Goal: Information Seeking & Learning: Check status

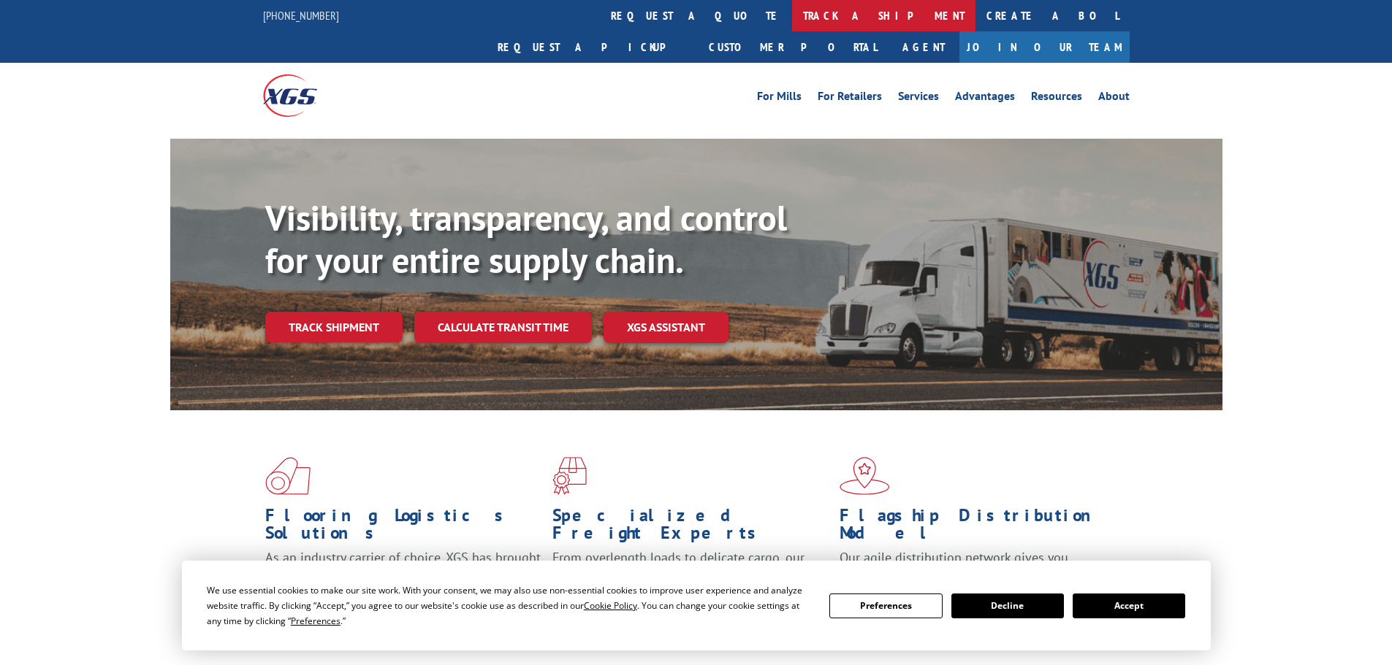
click at [792, 21] on link "track a shipment" at bounding box center [883, 15] width 183 height 31
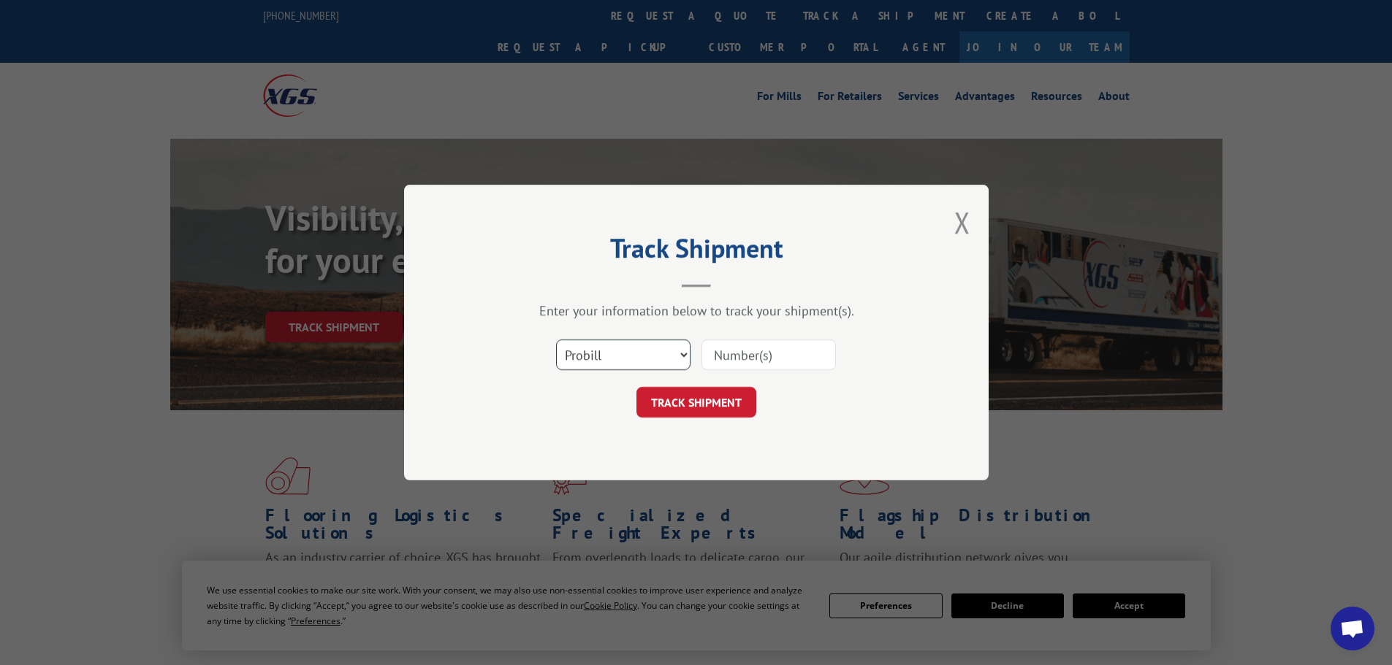
click at [646, 356] on select "Select category... Probill BOL PO" at bounding box center [623, 355] width 134 height 31
select select "po"
click at [556, 340] on select "Select category... Probill BOL PO" at bounding box center [623, 355] width 134 height 31
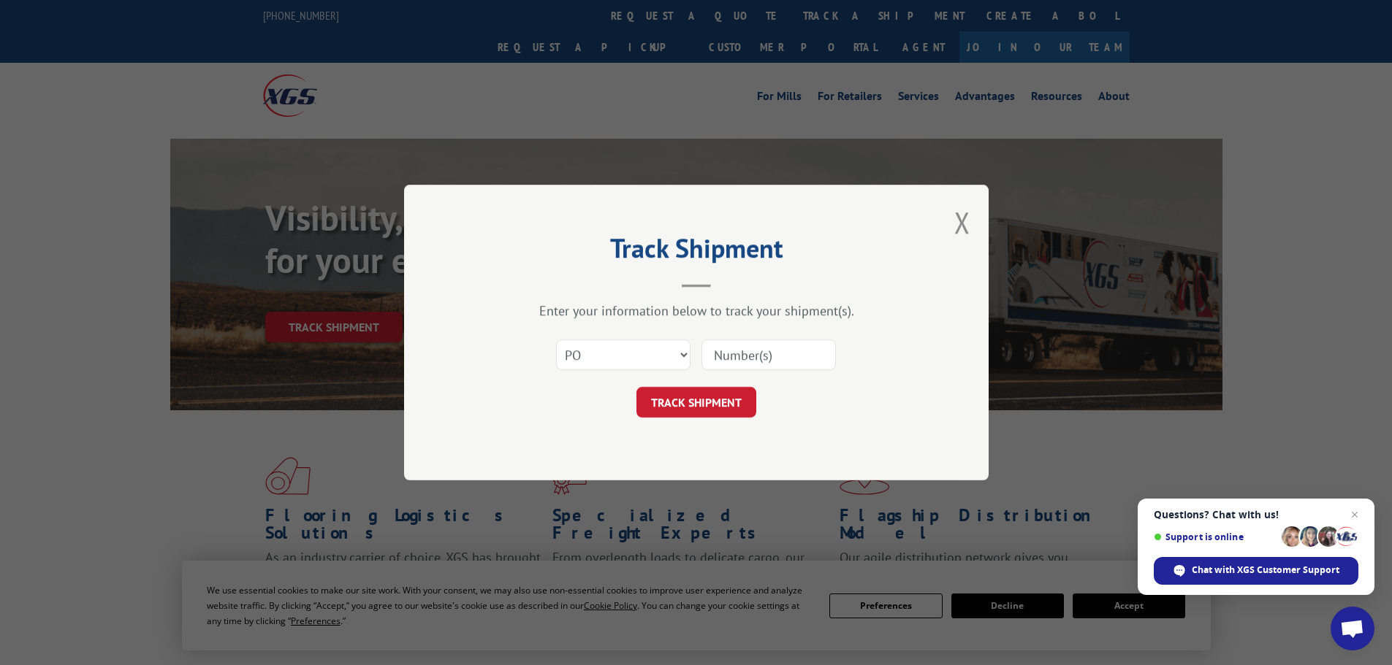
click at [784, 350] on input at bounding box center [768, 355] width 134 height 31
paste input "07534814"
type input "07534814"
click at [661, 420] on div "Track Shipment Enter your information below to track your shipment(s). Select c…" at bounding box center [696, 333] width 584 height 296
click at [660, 408] on button "TRACK SHIPMENT" at bounding box center [696, 402] width 120 height 31
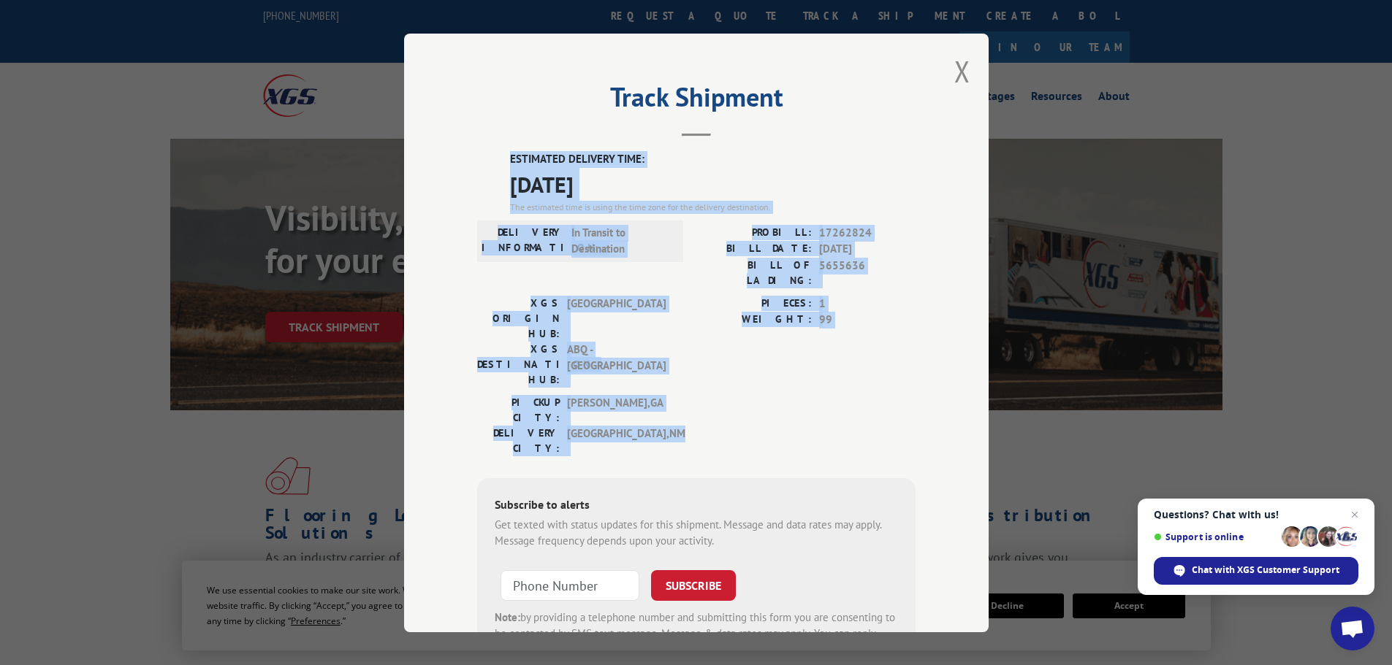
drag, startPoint x: 503, startPoint y: 156, endPoint x: 716, endPoint y: 370, distance: 302.2
click at [716, 370] on div "ESTIMATED DELIVERY TIME: [DATE] The estimated time is using the time zone for t…" at bounding box center [696, 413] width 438 height 525
copy div "ESTIMATED DELIVERY TIME: [DATE] The estimated time is using the time zone for t…"
